Goal: Task Accomplishment & Management: Manage account settings

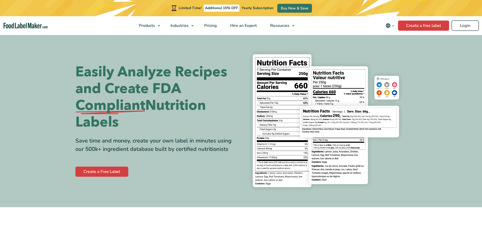
click at [467, 25] on link "Login" at bounding box center [465, 26] width 27 height 10
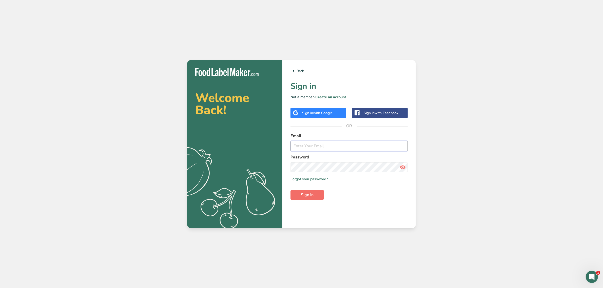
type input "[EMAIL_ADDRESS][DOMAIN_NAME]"
click at [313, 194] on button "Sign in" at bounding box center [306, 195] width 33 height 10
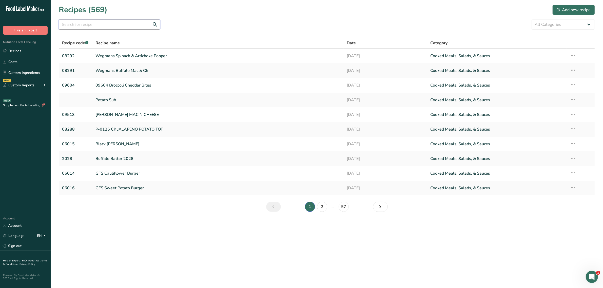
click at [119, 22] on input "text" at bounding box center [109, 24] width 101 height 10
paste input "RD-01087"
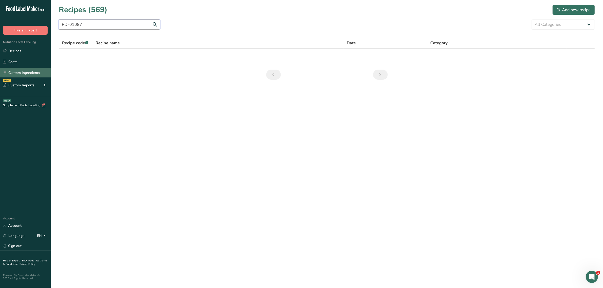
type input "RD-01087"
click at [14, 71] on link "Custom Ingredients" at bounding box center [25, 73] width 51 height 10
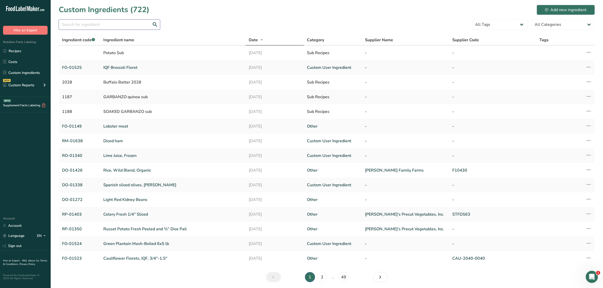
click at [90, 23] on input "text" at bounding box center [109, 24] width 101 height 10
paste input "RD-01087"
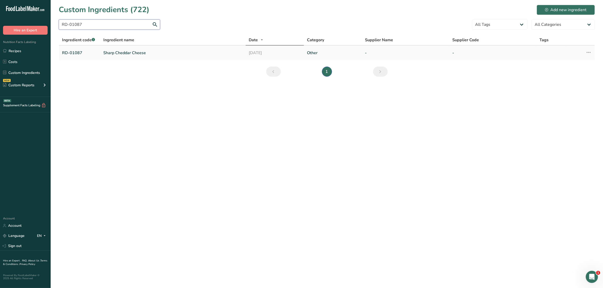
type input "RD-01087"
click at [118, 53] on link "Sharp Cheddar Cheese" at bounding box center [172, 53] width 139 height 6
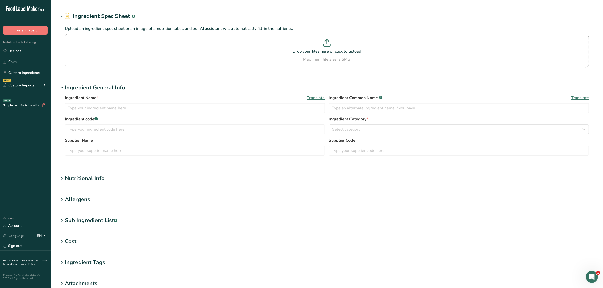
type input "Sharp Cheddar Cheese"
type input "cheddar cheese"
type input "RD-01087"
type textarea "cultured pasteurized milk, salt, enzymes"
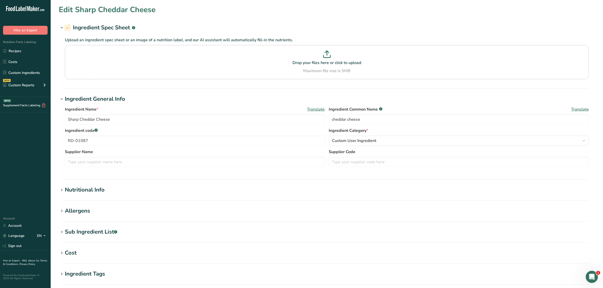
click at [102, 233] on div "Sub Ingredient List .a-a{fill:#347362;}.b-a{fill:#fff;}" at bounding box center [91, 232] width 52 height 8
click at [20, 66] on link "Costs" at bounding box center [25, 62] width 51 height 10
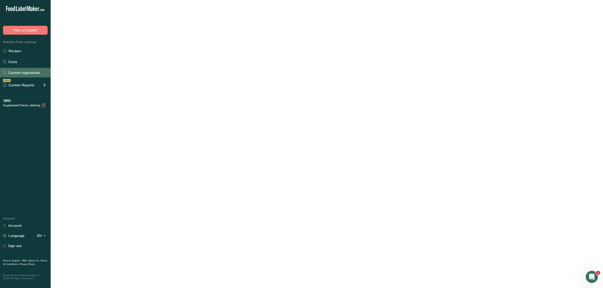
click at [22, 69] on link "Custom Ingredients" at bounding box center [25, 73] width 51 height 10
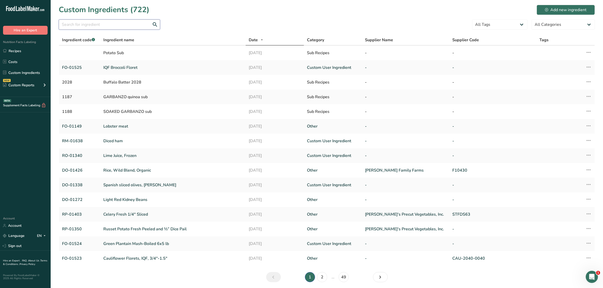
click at [119, 20] on input "text" at bounding box center [109, 24] width 101 height 10
paste input "01345"
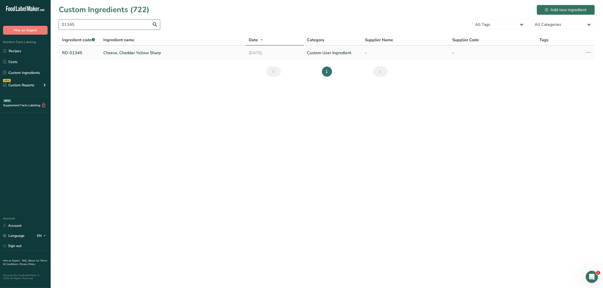
type input "01345"
click at [118, 53] on link "Cheese, Cheddar Yellow Sharp" at bounding box center [172, 53] width 139 height 6
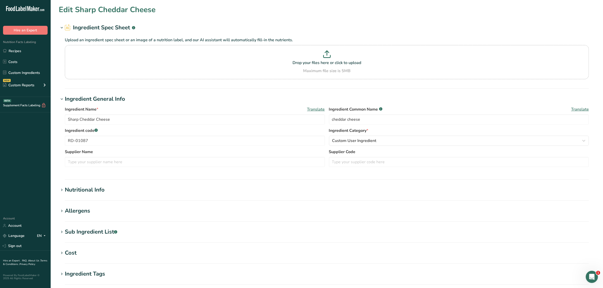
type input "Cheese, Cheddar Yellow Sharp"
type input "RD-01345"
type textarea "cultured pasteurized milk, salt, enzymes, annatto [color]"
click at [98, 230] on div "Sub Ingredient List .a-a{fill:#347362;}.b-a{fill:#fff;}" at bounding box center [91, 232] width 52 height 8
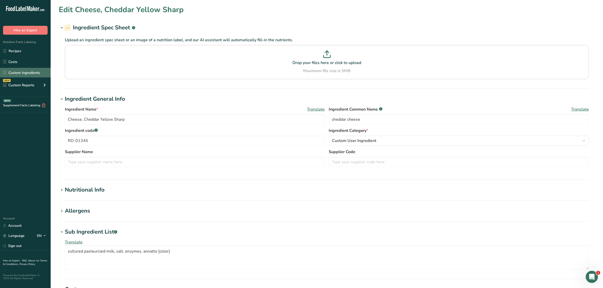
click at [26, 72] on link "Custom Ingredients" at bounding box center [25, 73] width 51 height 10
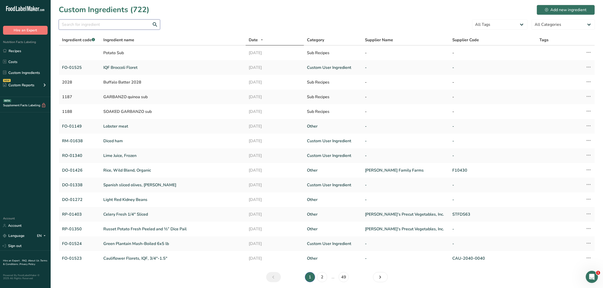
click at [94, 28] on input "text" at bounding box center [109, 24] width 101 height 10
paste input "01419"
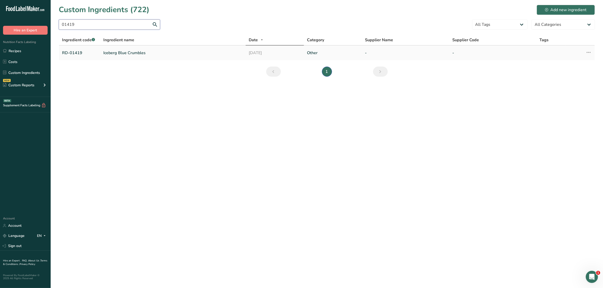
type input "01419"
click at [116, 53] on link "Iceberg Blue Crumbles" at bounding box center [172, 53] width 139 height 6
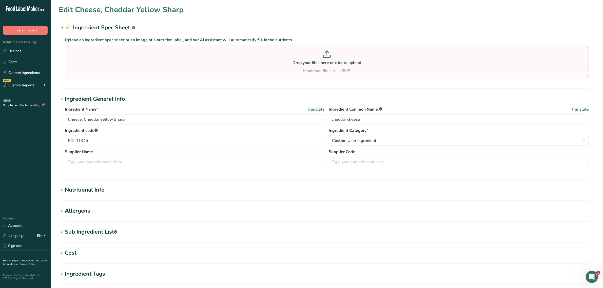
type input "Iceberg Blue Crumbles"
type input "blue cheese"
type input "RD-01419"
click at [99, 234] on div "Sub Ingredient List .a-a{fill:#347362;}.b-a{fill:#fff;}" at bounding box center [91, 232] width 52 height 8
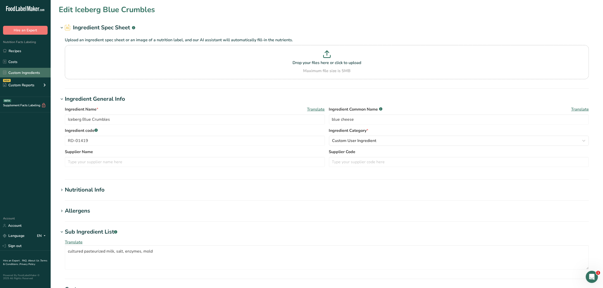
click at [27, 70] on link "Custom Ingredients" at bounding box center [25, 73] width 51 height 10
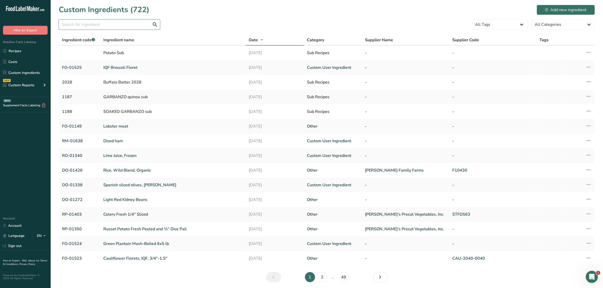
click at [98, 22] on input "text" at bounding box center [109, 24] width 101 height 10
paste input "01448"
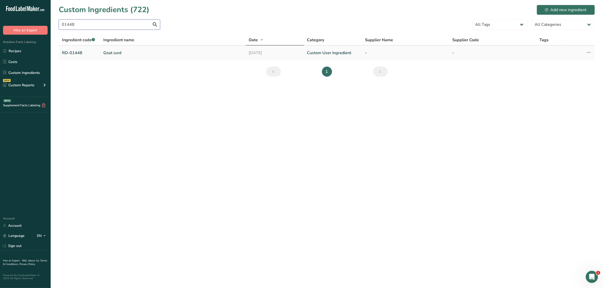
type input "01448"
click at [108, 55] on link "Goat curd" at bounding box center [172, 53] width 139 height 6
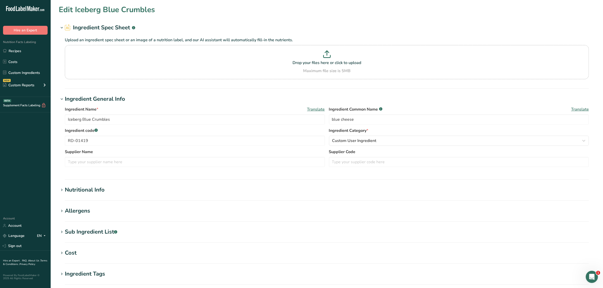
type input "Goat curd"
type input "goat cheese"
type input "RD-01448"
type textarea "pasteurized goat's milk, salt, cheese cultures, rennet"
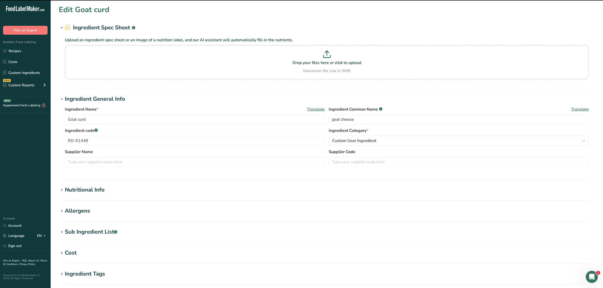
click at [97, 227] on section "Edit Goat curd Ingredient Spec Sheet .a-a{fill:#347362;}.b-a{fill:#fff;} Upload…" at bounding box center [327, 186] width 552 height 372
click at [98, 227] on section "Edit Goat curd Ingredient Spec Sheet .a-a{fill:#347362;}.b-a{fill:#fff;} Upload…" at bounding box center [327, 186] width 552 height 372
click at [102, 228] on div "Sub Ingredient List .a-a{fill:#347362;}.b-a{fill:#fff;}" at bounding box center [91, 232] width 52 height 8
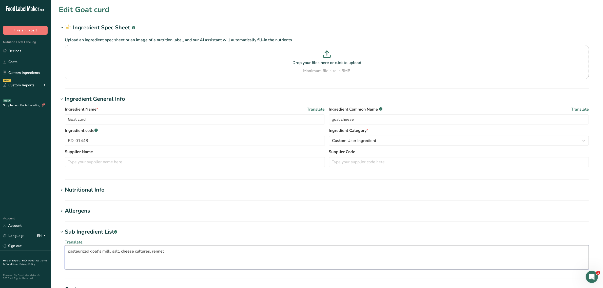
drag, startPoint x: 175, startPoint y: 257, endPoint x: 0, endPoint y: 257, distance: 175.5
click at [0, 257] on div ".a-20{fill:#fff;} Hire an Expert Nutrition Facts Labeling Recipes Costs Custom …" at bounding box center [301, 212] width 603 height 425
click at [39, 72] on link "Custom Ingredients" at bounding box center [25, 73] width 51 height 10
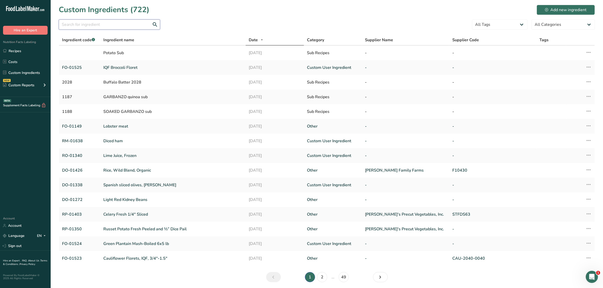
click at [76, 20] on input "text" at bounding box center [109, 24] width 101 height 10
paste input "01419"
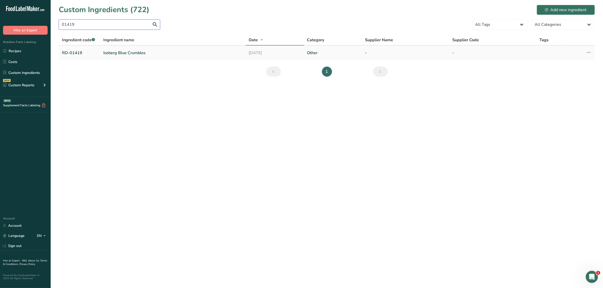
type input "01419"
click at [123, 51] on link "Iceberg Blue Crumbles" at bounding box center [172, 53] width 139 height 6
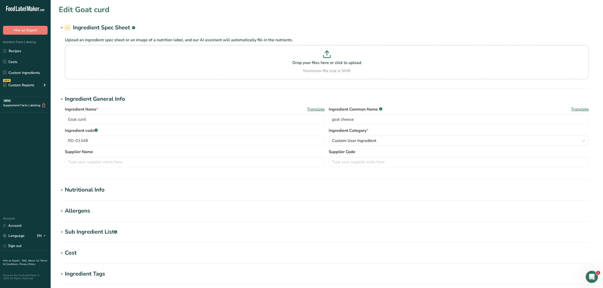
type input "Iceberg Blue Crumbles"
type input "blue cheese"
type input "RD-01419"
click at [87, 230] on div "Sub Ingredient List .a-a{fill:#347362;}.b-a{fill:#fff;}" at bounding box center [91, 232] width 52 height 8
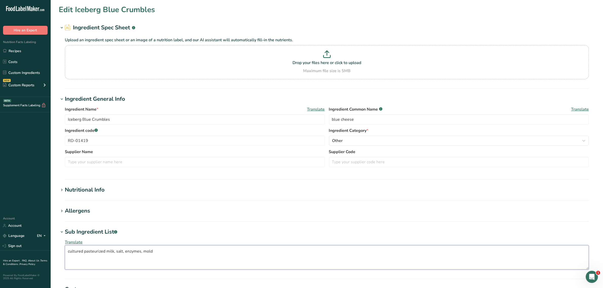
drag, startPoint x: 104, startPoint y: 244, endPoint x: 67, endPoint y: 244, distance: 37.5
click at [67, 244] on div "Translate cultured pasteurized milk, salt, enzymes, mold" at bounding box center [327, 254] width 536 height 36
click at [20, 74] on link "Custom Ingredients" at bounding box center [25, 73] width 51 height 10
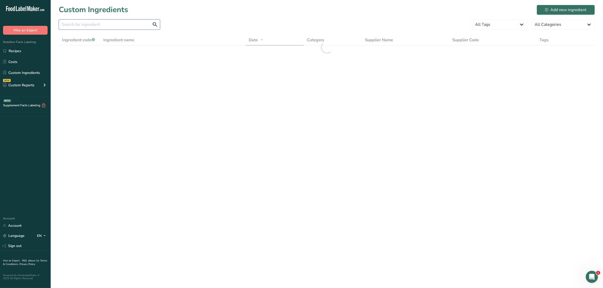
click at [99, 26] on input "text" at bounding box center [109, 24] width 101 height 10
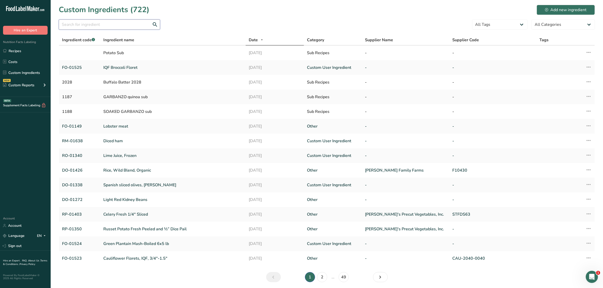
paste input "01345"
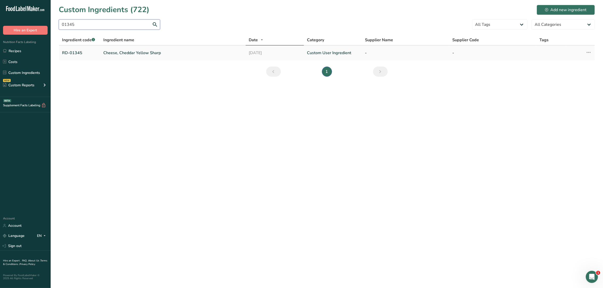
type input "01345"
click at [114, 51] on link "Cheese, Cheddar Yellow Sharp" at bounding box center [172, 53] width 139 height 6
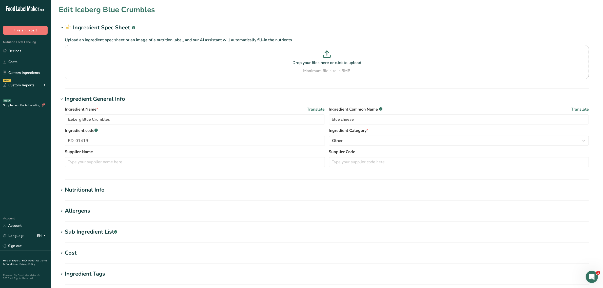
type input "Cheese, Cheddar Yellow Sharp"
type input "cheddar cheese"
type input "RD-01345"
drag, startPoint x: 103, startPoint y: 231, endPoint x: 112, endPoint y: 235, distance: 10.0
click at [104, 231] on div "Sub Ingredient List .a-a{fill:#347362;}.b-a{fill:#fff;}" at bounding box center [91, 232] width 52 height 8
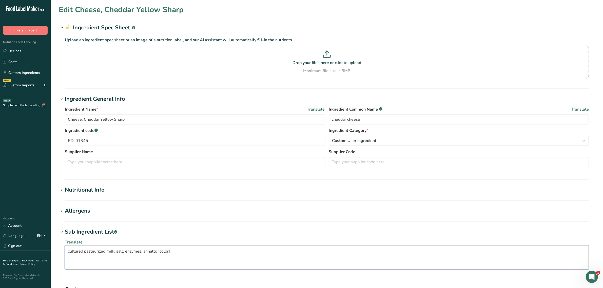
drag, startPoint x: 177, startPoint y: 251, endPoint x: 13, endPoint y: 254, distance: 163.8
click at [4, 254] on div ".a-20{fill:#fff;} Hire an Expert Nutrition Facts Labeling Recipes Costs Custom …" at bounding box center [301, 212] width 603 height 425
drag, startPoint x: 13, startPoint y: 71, endPoint x: 15, endPoint y: 71, distance: 2.8
click at [13, 71] on link "Custom Ingredients" at bounding box center [25, 73] width 51 height 10
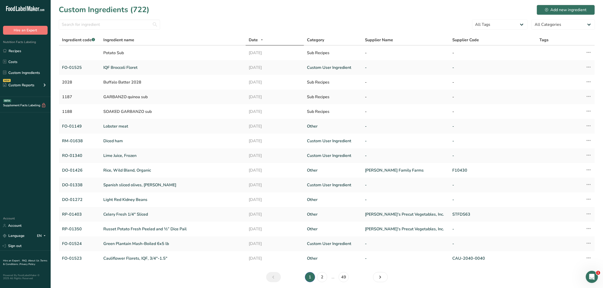
click at [99, 33] on section "Custom Ingredients (722) Add new ingredient All Tags Source of Antioxidants Pre…" at bounding box center [327, 145] width 552 height 290
click at [97, 27] on input "text" at bounding box center [109, 24] width 101 height 10
paste input "01087"
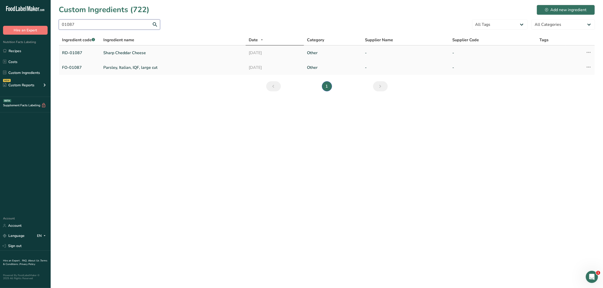
type input "01087"
click at [107, 54] on link "Sharp Cheddar Cheese" at bounding box center [172, 53] width 139 height 6
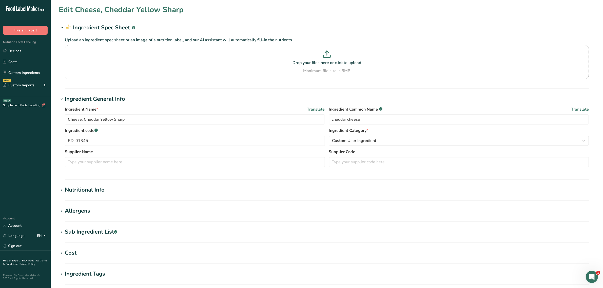
type input "Sharp Cheddar Cheese"
type input "RD-01087"
type textarea "cultured pasteurized milk, salt, enzymes"
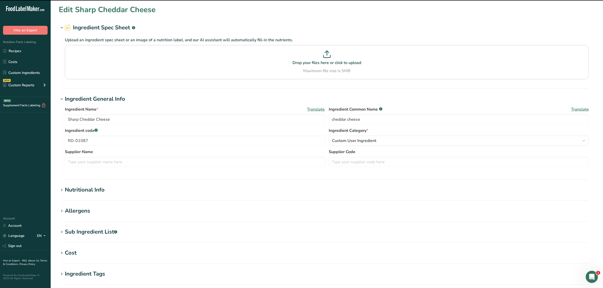
click at [95, 228] on div "Sub Ingredient List .a-a{fill:#347362;}.b-a{fill:#fff;}" at bounding box center [91, 232] width 52 height 8
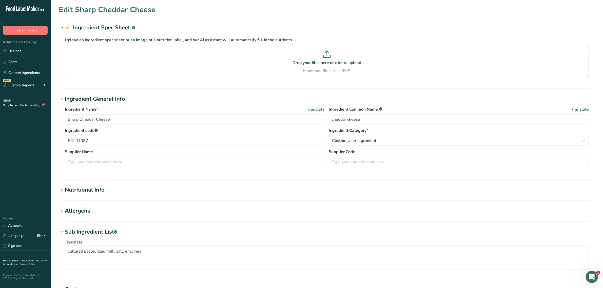
click at [141, 216] on section "Allergens Add any known allergens associated with your ingredient Milk Soy Tree…" at bounding box center [327, 214] width 536 height 15
